Goal: Transaction & Acquisition: Download file/media

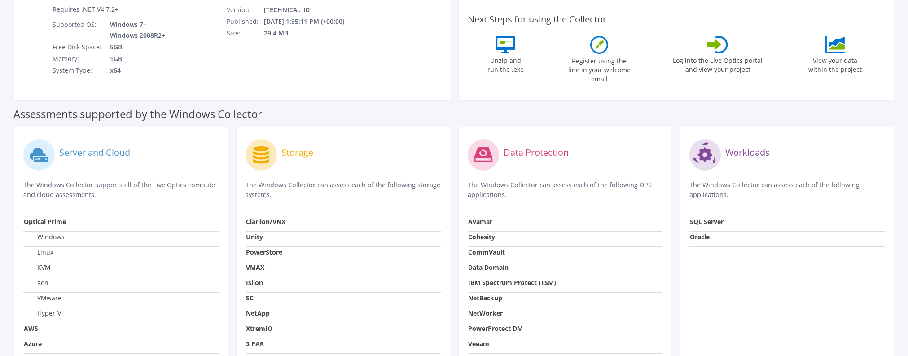
scroll to position [45, 0]
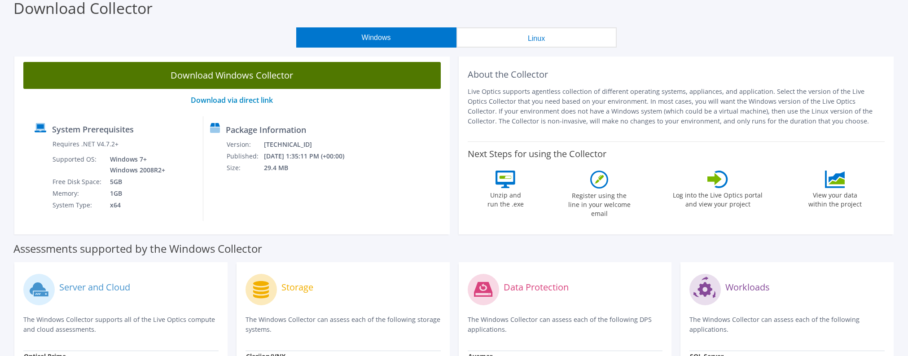
click at [253, 78] on link "Download Windows Collector" at bounding box center [231, 75] width 417 height 27
